Goal: Information Seeking & Learning: Check status

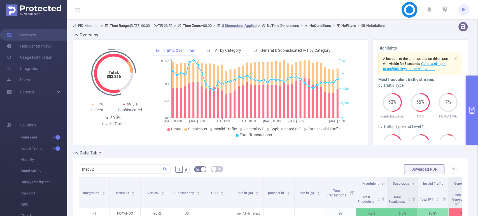
scroll to position [93, 0]
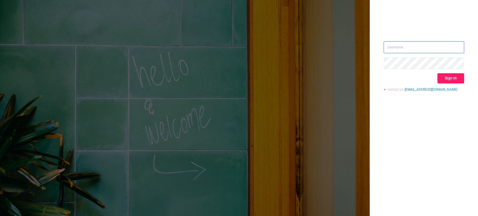
type input "ido@mobitech.io"
click at [445, 80] on button "Sign in" at bounding box center [451, 78] width 27 height 10
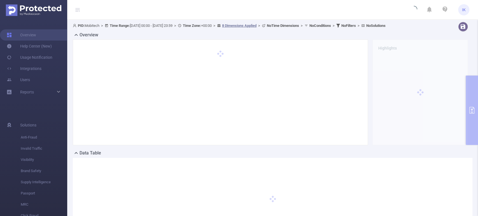
click at [471, 111] on div "PID: Mobitech > Time Range: 2025-09-18 00:00 - 2025-09-19 23:59 > Time Zone: +0…" at bounding box center [272, 137] width 411 height 234
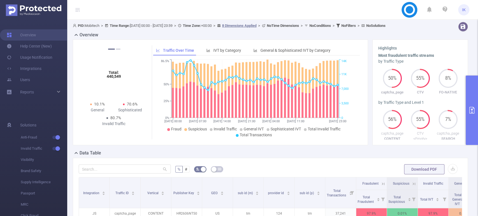
click at [471, 111] on icon "primary" at bounding box center [472, 110] width 7 height 7
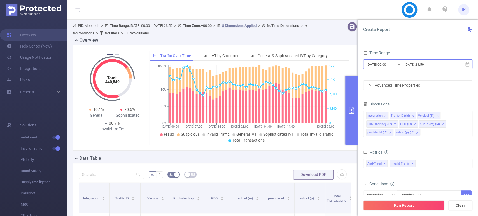
click at [406, 66] on input "[DATE] 23:59" at bounding box center [426, 65] width 45 height 8
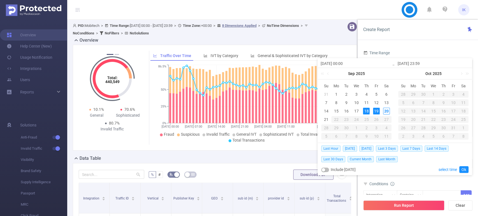
drag, startPoint x: 364, startPoint y: 110, endPoint x: 376, endPoint y: 111, distance: 11.5
click at [365, 110] on div "18" at bounding box center [366, 111] width 7 height 7
click at [387, 111] on div "20" at bounding box center [386, 111] width 7 height 7
type input "2025-09-20 23:59"
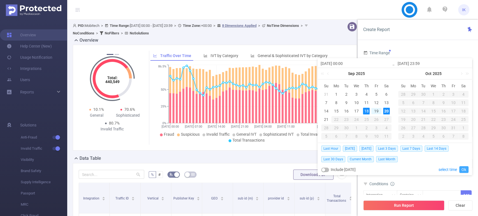
click at [466, 171] on link "Ok" at bounding box center [463, 169] width 9 height 7
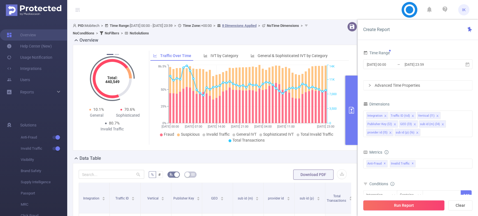
click at [396, 203] on button "Run Report" at bounding box center [403, 206] width 81 height 10
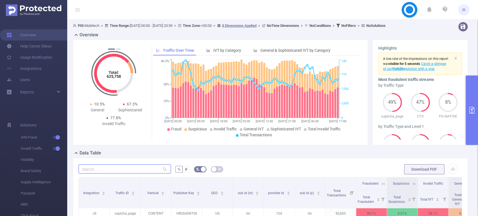
click at [130, 170] on input "text" at bounding box center [125, 169] width 92 height 9
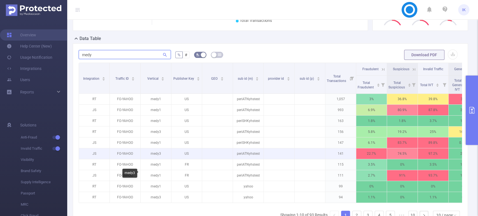
scroll to position [124, 0]
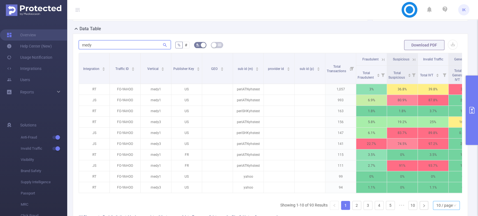
type input "medy"
click at [436, 210] on div "10 / page" at bounding box center [444, 205] width 17 height 8
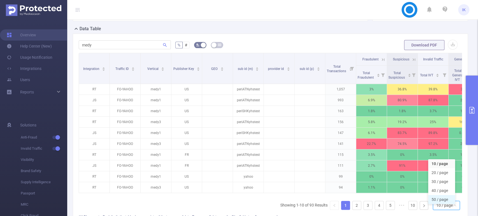
click at [434, 202] on li "50 / page" at bounding box center [441, 199] width 27 height 9
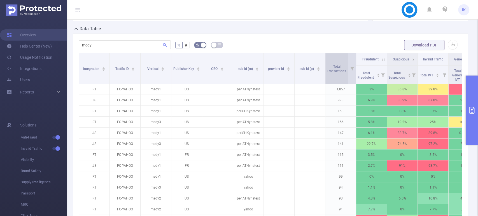
click at [339, 73] on div "Total Transactions" at bounding box center [339, 68] width 25 height 10
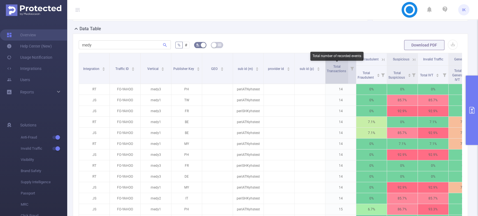
click at [341, 69] on span "Total Transactions" at bounding box center [337, 69] width 20 height 8
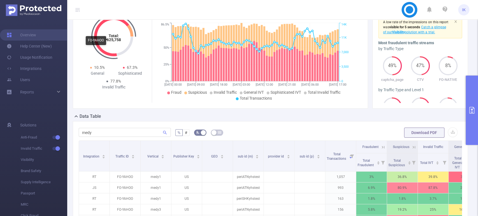
scroll to position [0, 0]
